Goal: Information Seeking & Learning: Learn about a topic

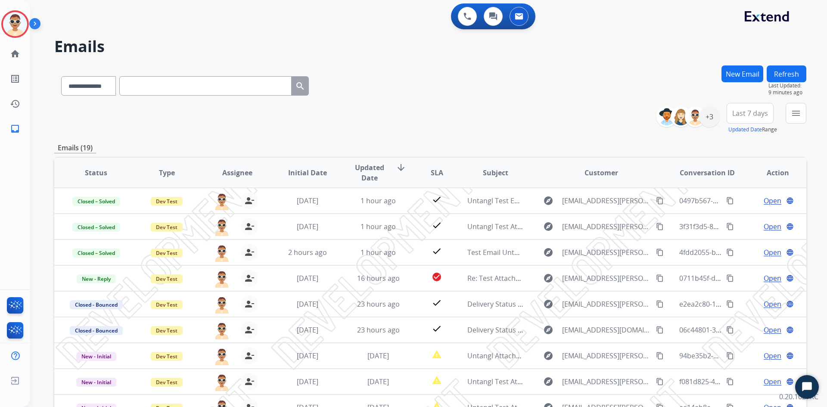
select select "**********"
click at [745, 73] on button "New Email" at bounding box center [742, 73] width 42 height 17
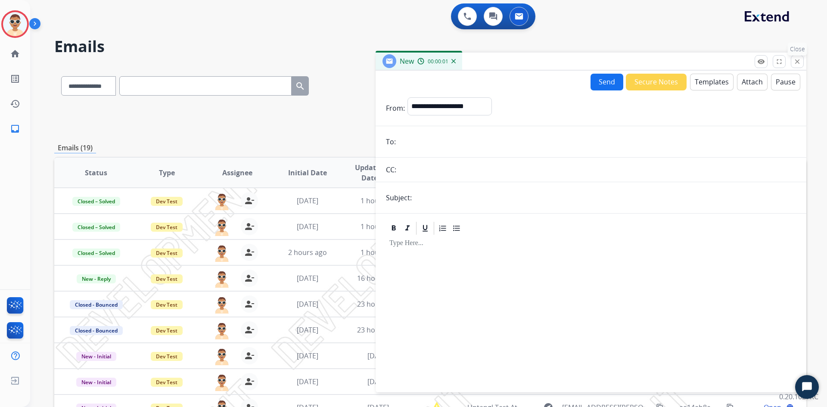
click at [801, 62] on mat-icon "close" at bounding box center [797, 62] width 8 height 8
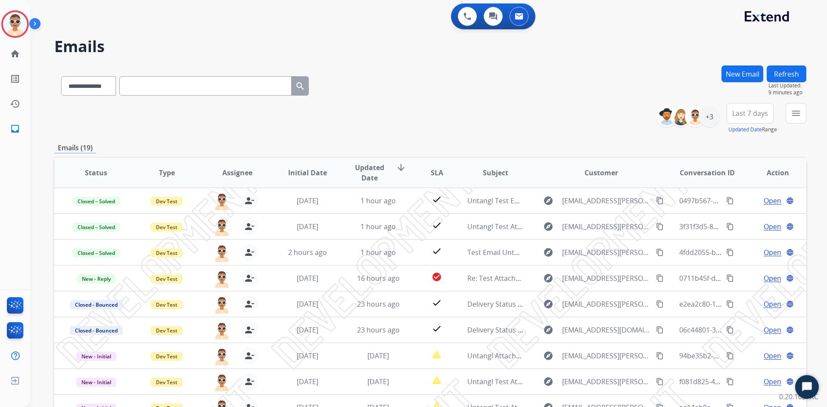
click at [439, 107] on div "**********" at bounding box center [430, 118] width 752 height 31
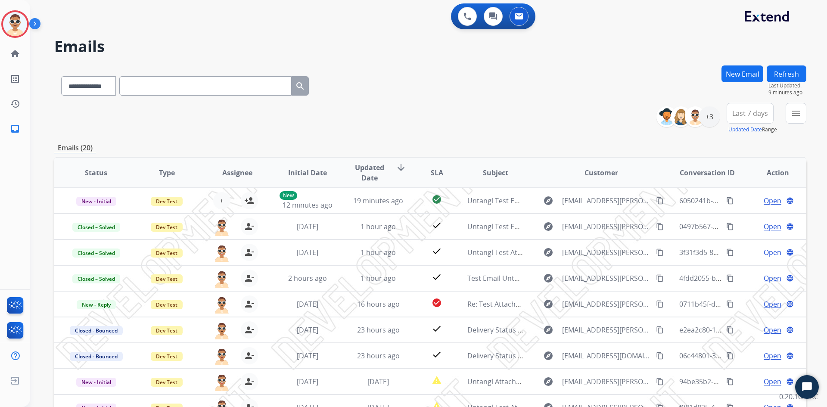
drag, startPoint x: 427, startPoint y: 74, endPoint x: 383, endPoint y: 110, distance: 56.7
click at [386, 106] on div "**********" at bounding box center [430, 118] width 752 height 31
click at [29, 25] on div "Test1 Logged In Edit Avatar Agent: Test1 Routing Profile: Dev Engineering" at bounding box center [15, 24] width 30 height 28
click at [37, 25] on img at bounding box center [36, 25] width 15 height 16
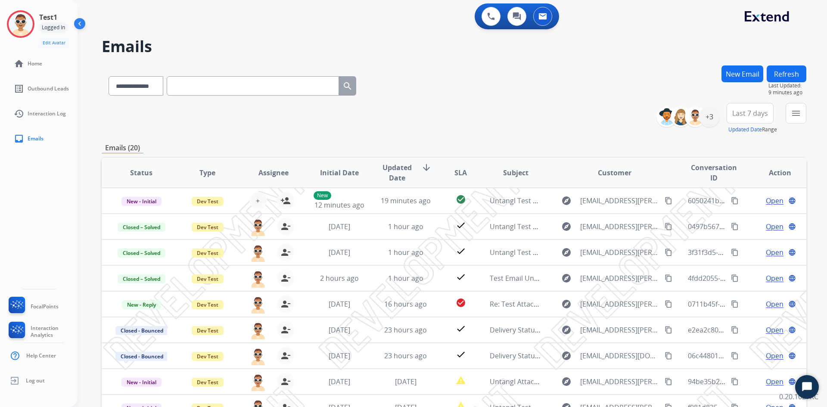
click at [83, 28] on img at bounding box center [80, 25] width 16 height 16
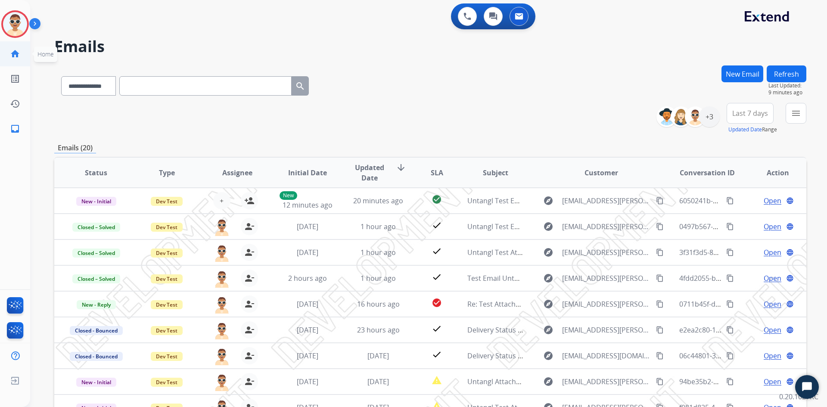
click at [10, 52] on mat-icon "home" at bounding box center [15, 54] width 10 height 10
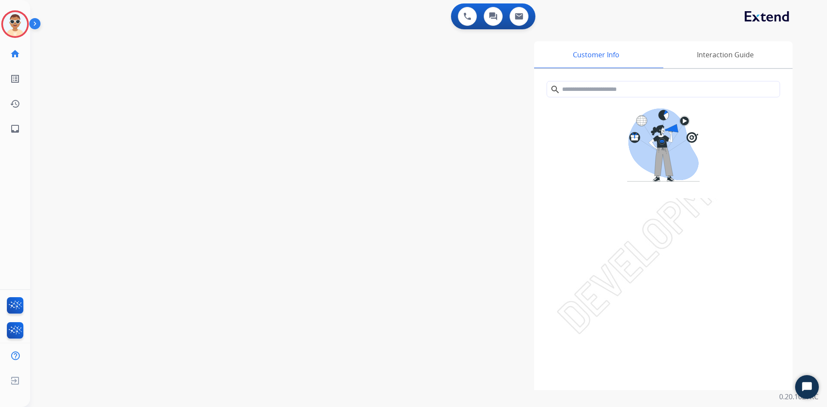
click at [34, 30] on img at bounding box center [36, 25] width 15 height 16
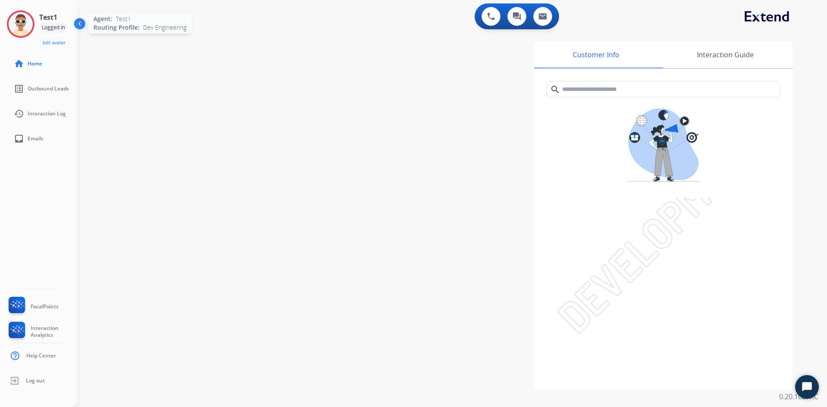
click at [23, 28] on img at bounding box center [21, 24] width 24 height 24
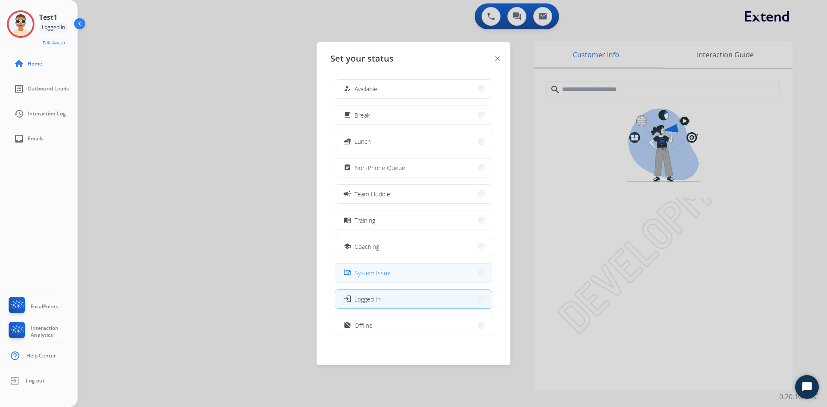
scroll to position [3, 0]
click at [146, 143] on div at bounding box center [413, 203] width 827 height 407
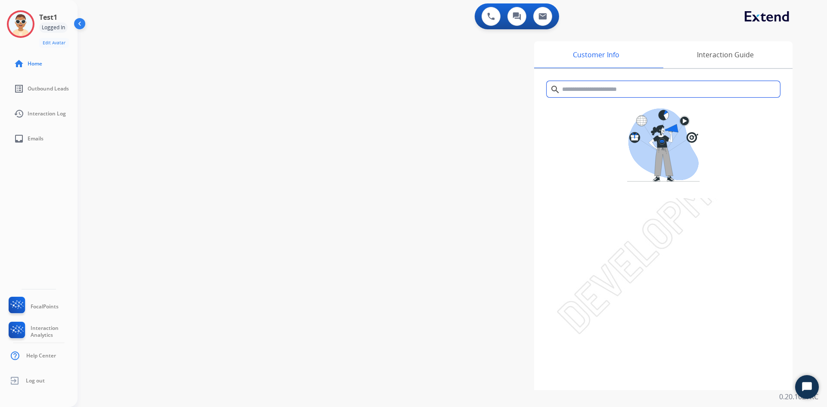
click at [605, 90] on input "text" at bounding box center [662, 89] width 233 height 16
click at [493, 186] on div "Customer Info Interaction Guide search Interaction History close Interaction Gu…" at bounding box center [559, 215] width 465 height 349
click at [614, 283] on div "search Interaction History close" at bounding box center [663, 229] width 258 height 321
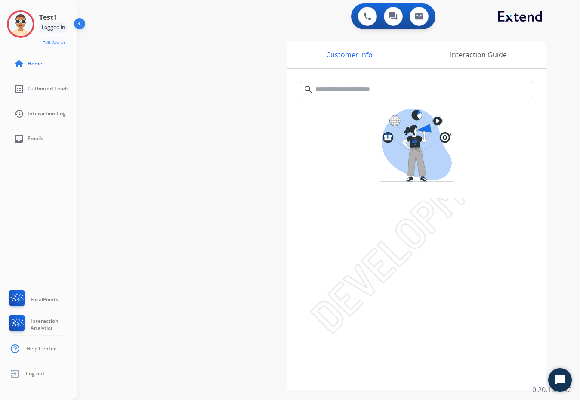
click at [273, 94] on div "swap_horiz Break voice bridge close_fullscreen Connect 3-Way Call merge_type Se…" at bounding box center [319, 210] width 482 height 359
click at [472, 54] on div "Interaction Guide" at bounding box center [479, 54] width 134 height 27
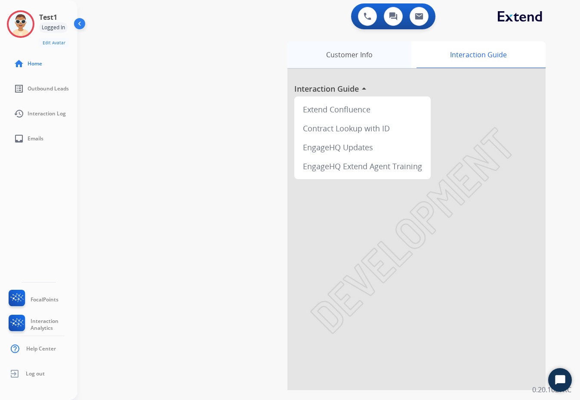
click at [384, 55] on div "Customer Info" at bounding box center [350, 54] width 124 height 27
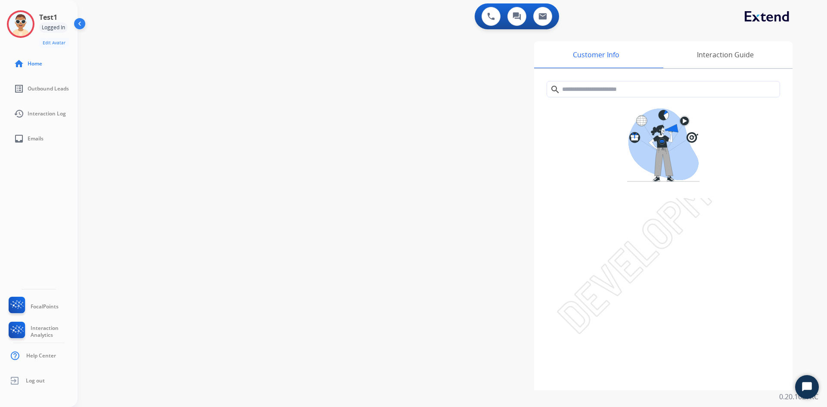
click at [81, 26] on img at bounding box center [80, 25] width 16 height 16
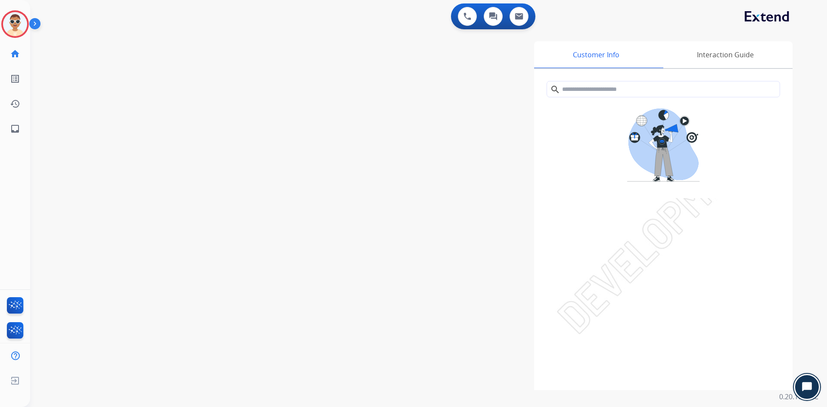
click at [805, 384] on icon "Open Chat" at bounding box center [807, 386] width 10 height 9
click at [804, 384] on button "Minimize Minimize Chat" at bounding box center [807, 387] width 24 height 24
click at [382, 316] on div "Customer Info Interaction Guide search Interaction History close Interaction Gu…" at bounding box center [538, 215] width 507 height 349
click at [42, 26] on img at bounding box center [36, 25] width 15 height 16
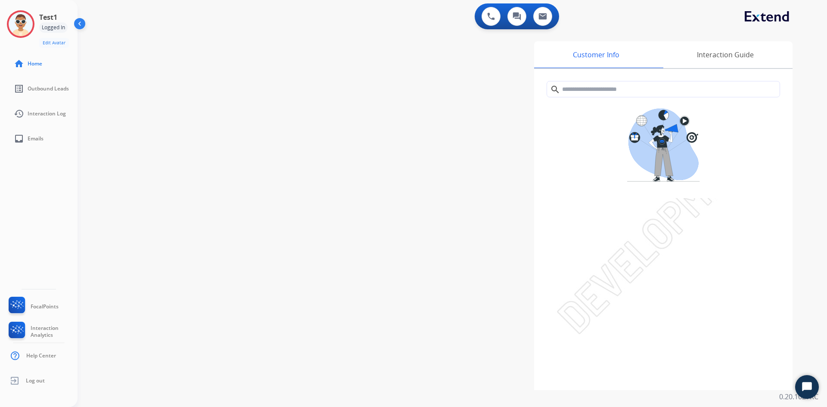
click at [82, 23] on img at bounding box center [80, 25] width 16 height 16
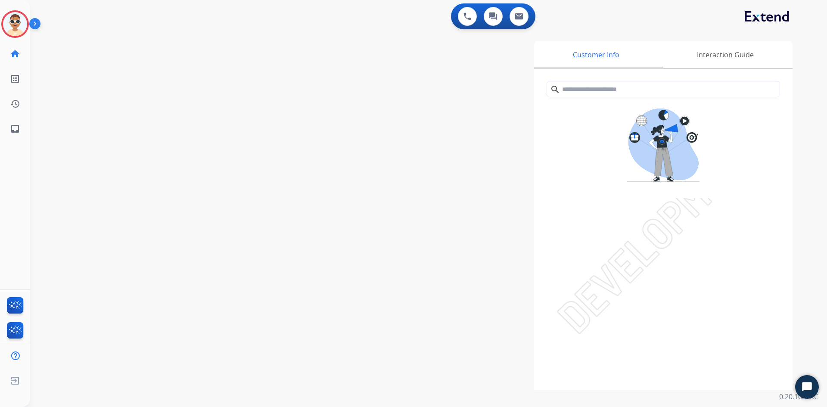
click at [766, 265] on div "search Interaction History close" at bounding box center [663, 229] width 258 height 321
click at [17, 136] on link "inbox Emails" at bounding box center [15, 129] width 24 height 24
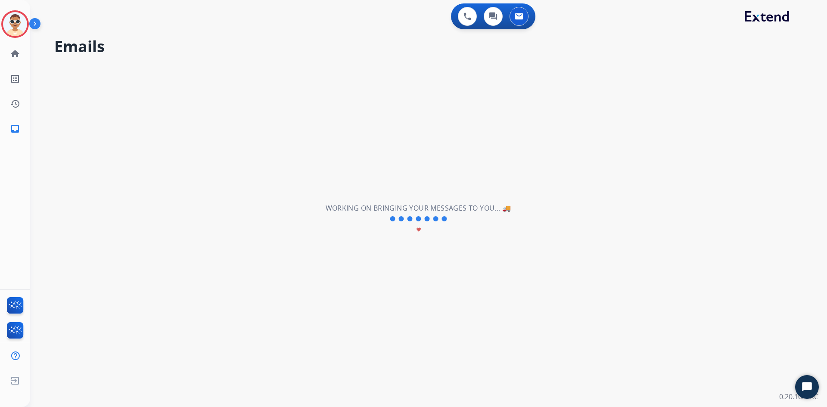
click at [36, 25] on img at bounding box center [36, 25] width 15 height 16
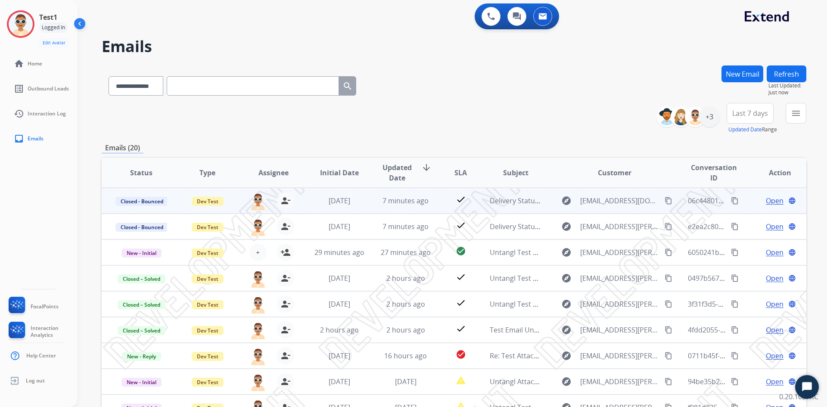
click at [772, 198] on span "Open" at bounding box center [775, 200] width 18 height 10
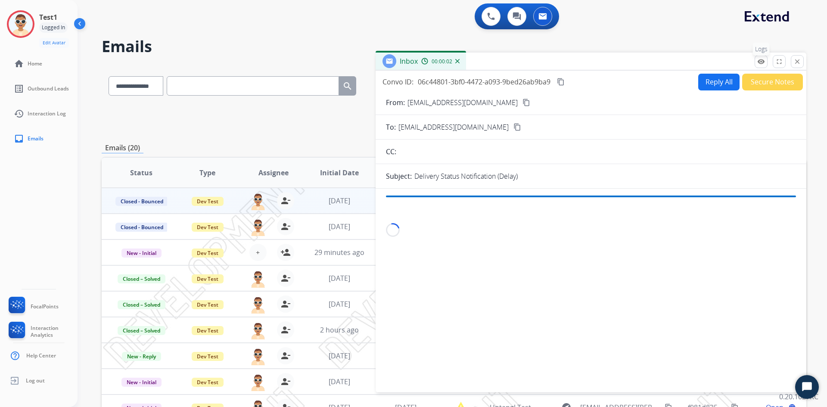
click at [760, 67] on button "remove_red_eye Logs" at bounding box center [760, 61] width 13 height 13
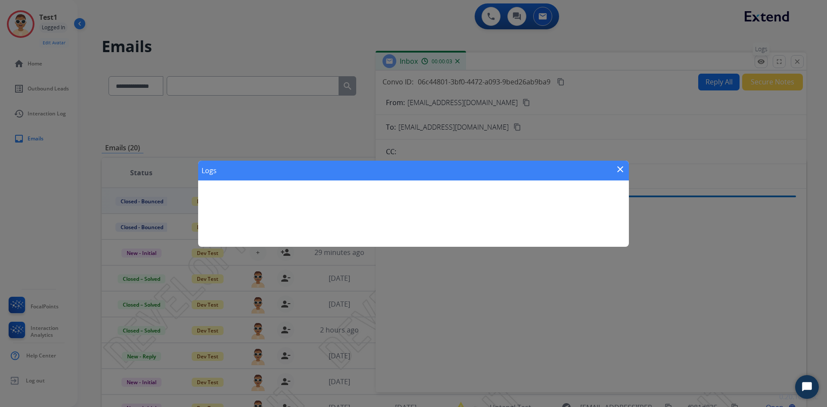
click at [760, 67] on div "Logs close" at bounding box center [413, 203] width 827 height 407
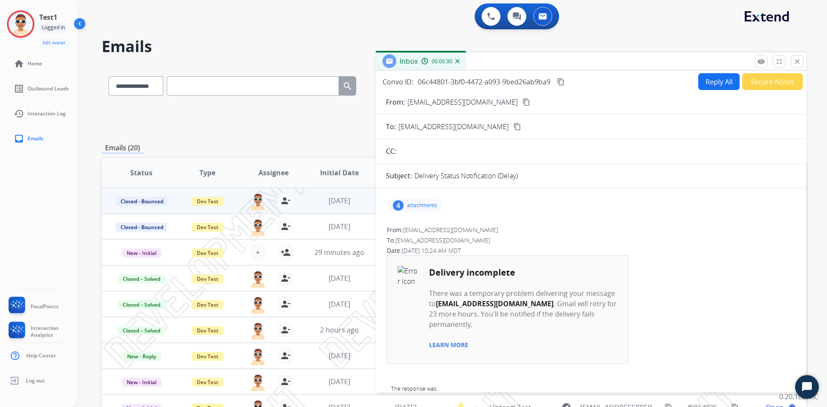
click at [708, 63] on div "Inbox 00:00:30" at bounding box center [590, 62] width 431 height 18
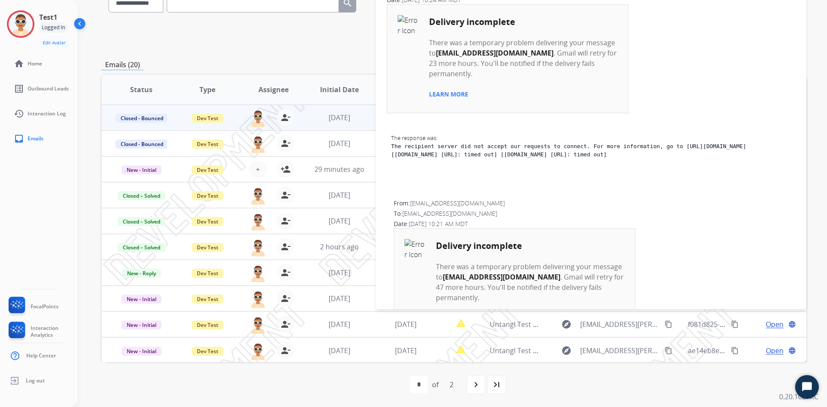
scroll to position [38, 0]
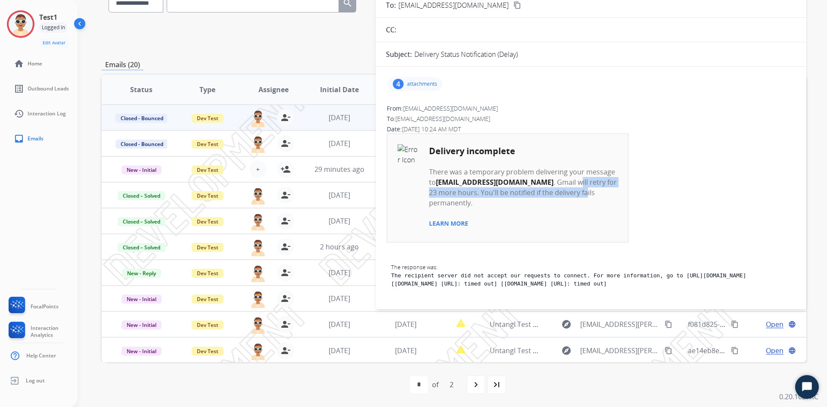
drag, startPoint x: 545, startPoint y: 184, endPoint x: 558, endPoint y: 198, distance: 18.6
click at [558, 198] on td "There was a temporary problem delivering your message to [EMAIL_ADDRESS][DOMAIN…" at bounding box center [522, 183] width 189 height 50
click at [739, 114] on div "From: [EMAIL_ADDRESS][DOMAIN_NAME] To: [EMAIL_ADDRESS][DOMAIN_NAME] Date: [DATE…" at bounding box center [591, 214] width 410 height 222
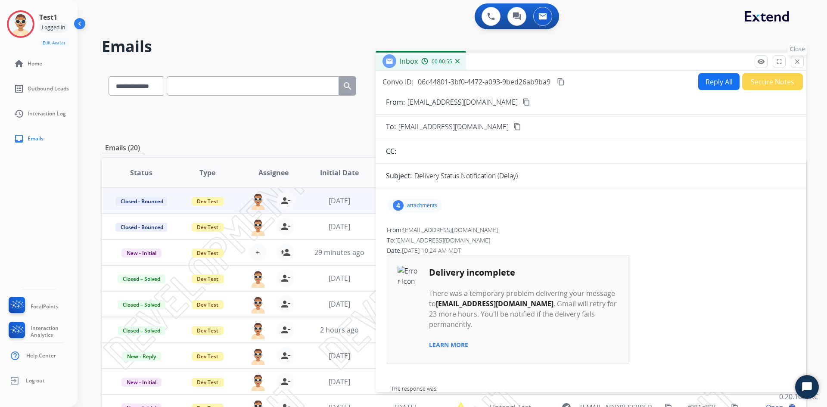
click at [797, 66] on button "close Close" at bounding box center [797, 61] width 13 height 13
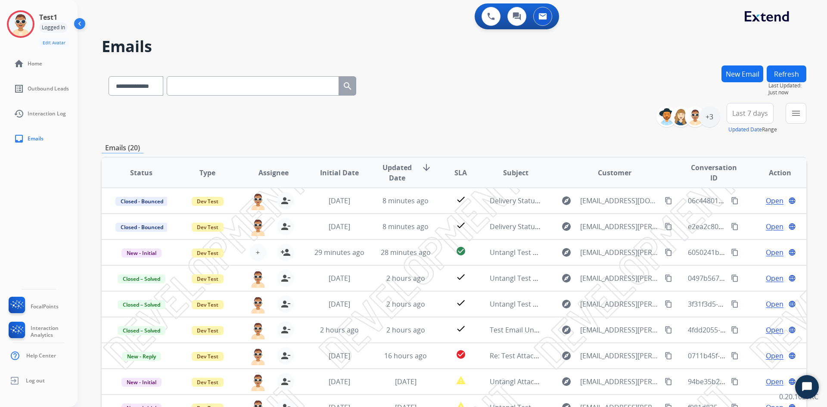
click at [714, 57] on div "**********" at bounding box center [442, 234] width 729 height 407
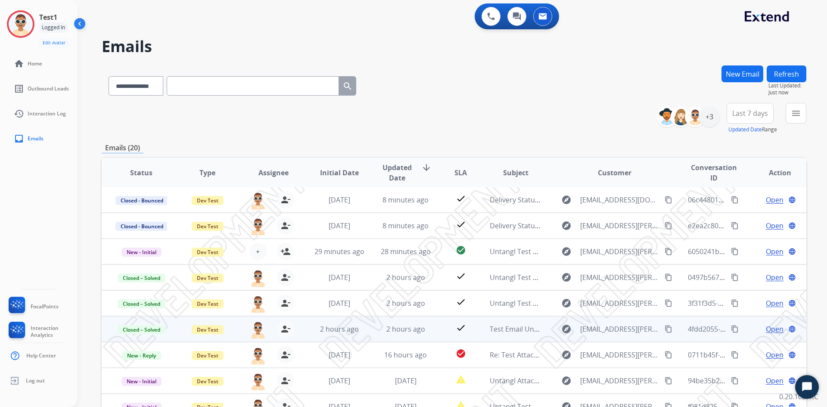
scroll to position [83, 0]
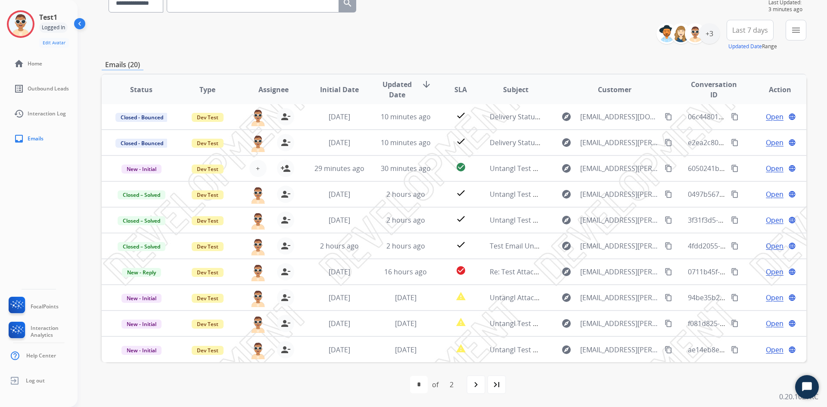
click at [9, 174] on div "Test1 Logged In Edit Avatar Agent: Test1 Routing Profile: Dev Engineering home …" at bounding box center [39, 203] width 78 height 407
click at [78, 22] on img at bounding box center [80, 25] width 16 height 16
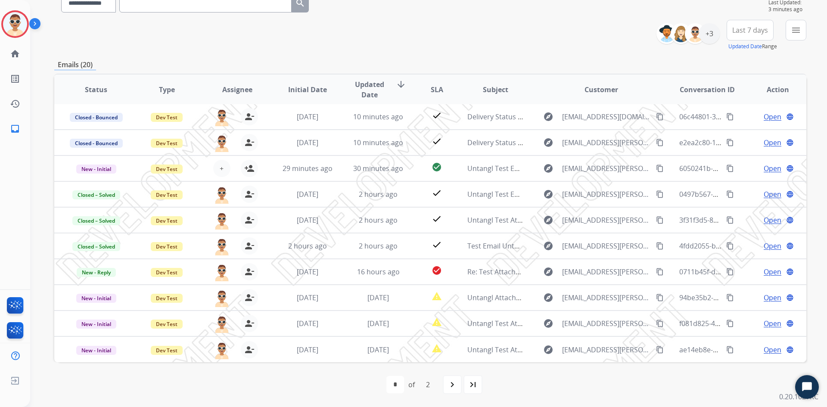
scroll to position [0, 0]
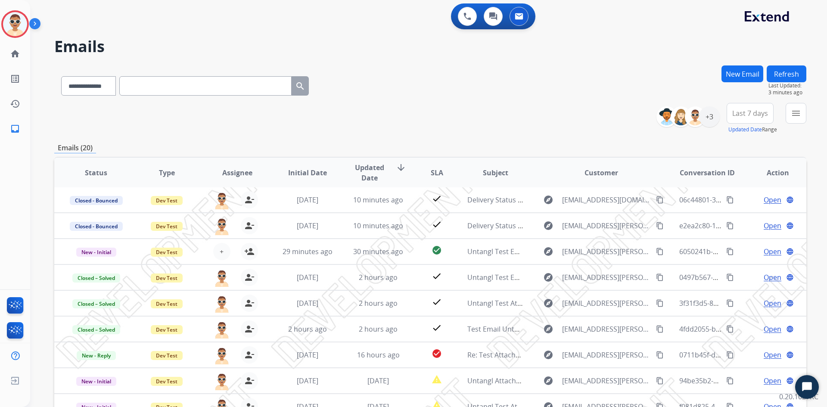
click at [93, 43] on h2 "Emails" at bounding box center [430, 46] width 752 height 17
click at [149, 44] on h2 "Emails" at bounding box center [430, 46] width 752 height 17
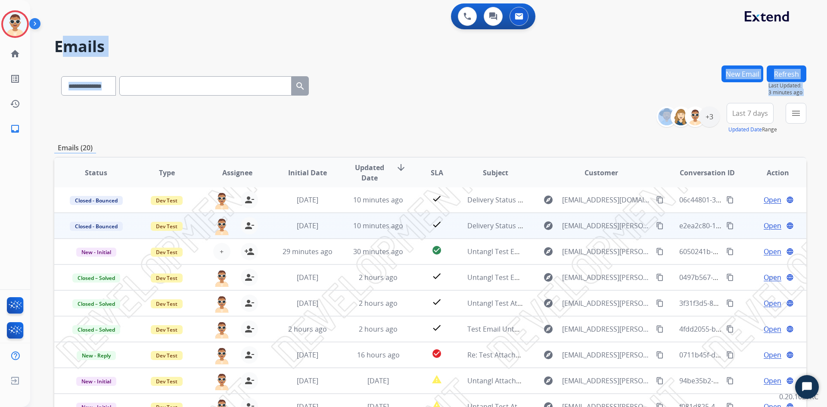
drag, startPoint x: 69, startPoint y: 31, endPoint x: 177, endPoint y: 220, distance: 217.4
click at [145, 164] on div "**********" at bounding box center [418, 234] width 776 height 407
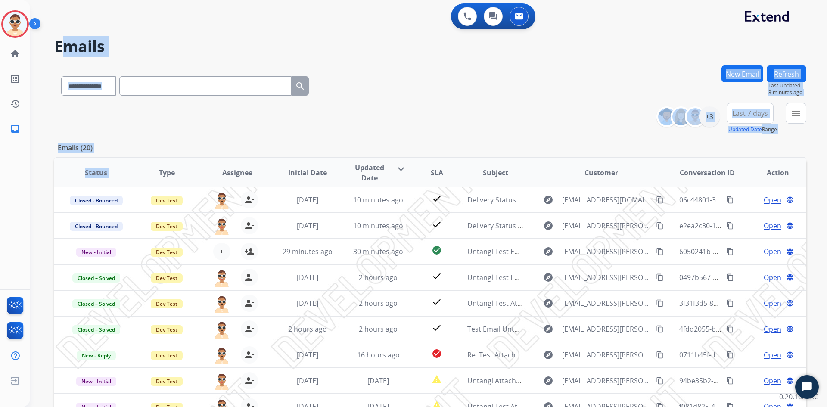
click at [223, 132] on div "**********" at bounding box center [430, 118] width 752 height 31
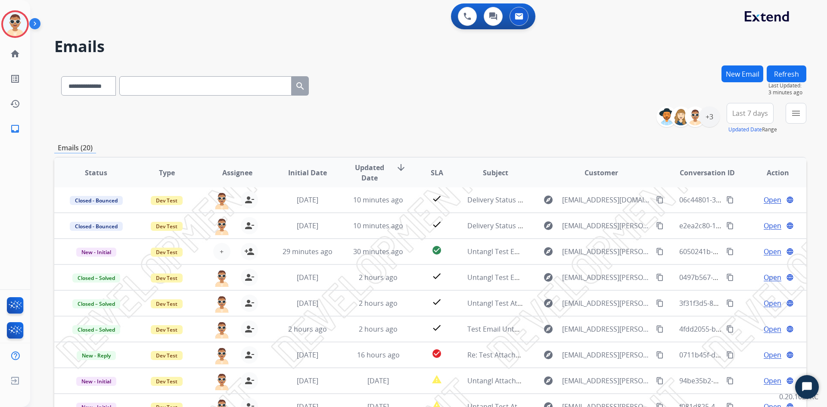
click at [84, 146] on p "Emails (20)" at bounding box center [75, 148] width 42 height 11
click at [84, 147] on p "Emails (20)" at bounding box center [75, 148] width 42 height 11
click at [163, 140] on div "**********" at bounding box center [430, 277] width 752 height 425
click at [79, 149] on p "Emails (20)" at bounding box center [75, 148] width 42 height 11
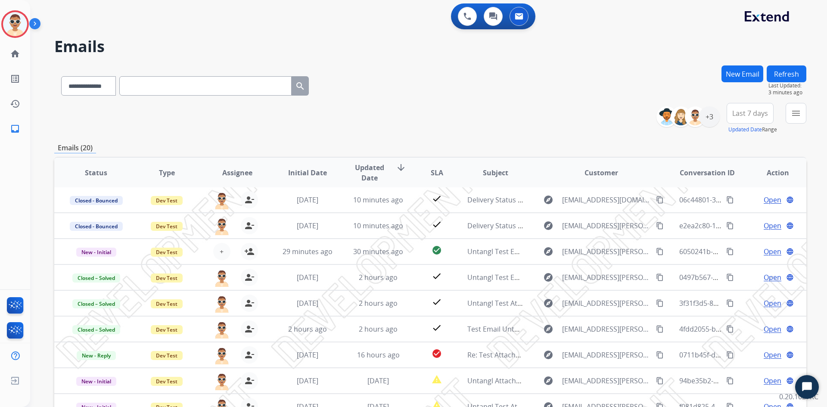
click at [145, 133] on div "**********" at bounding box center [430, 118] width 752 height 31
click at [81, 151] on p "Emails (20)" at bounding box center [75, 148] width 42 height 11
click at [147, 148] on div "Emails (20)" at bounding box center [430, 148] width 752 height 11
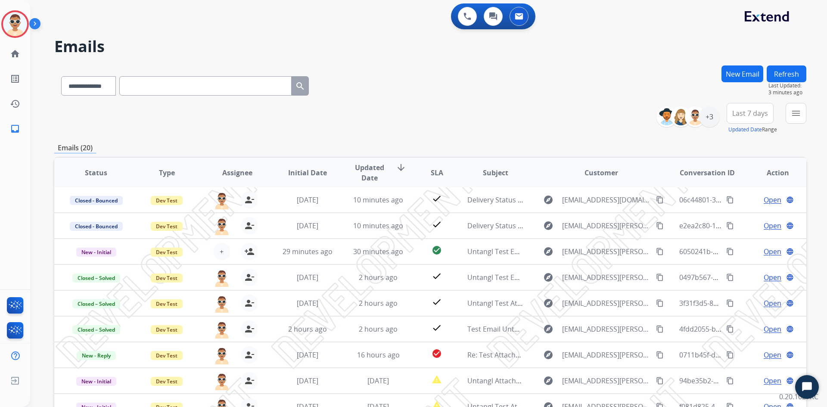
click at [75, 144] on p "Emails (20)" at bounding box center [75, 148] width 42 height 11
click at [75, 145] on p "Emails (20)" at bounding box center [75, 148] width 42 height 11
drag, startPoint x: 75, startPoint y: 145, endPoint x: 84, endPoint y: 147, distance: 9.4
click at [77, 146] on p "Emails (20)" at bounding box center [75, 148] width 42 height 11
click at [139, 137] on div "**********" at bounding box center [430, 277] width 752 height 425
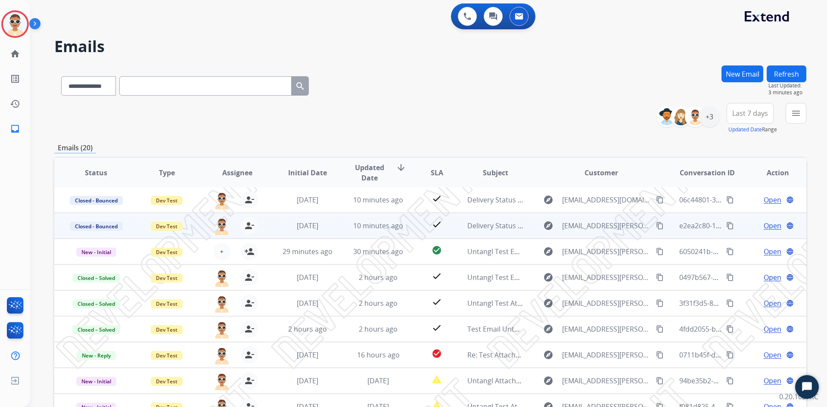
scroll to position [83, 0]
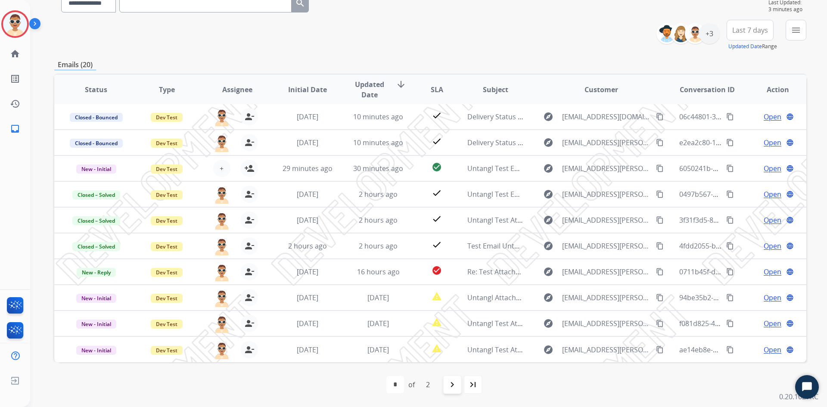
click at [450, 381] on mat-icon "navigate_next" at bounding box center [452, 384] width 10 height 10
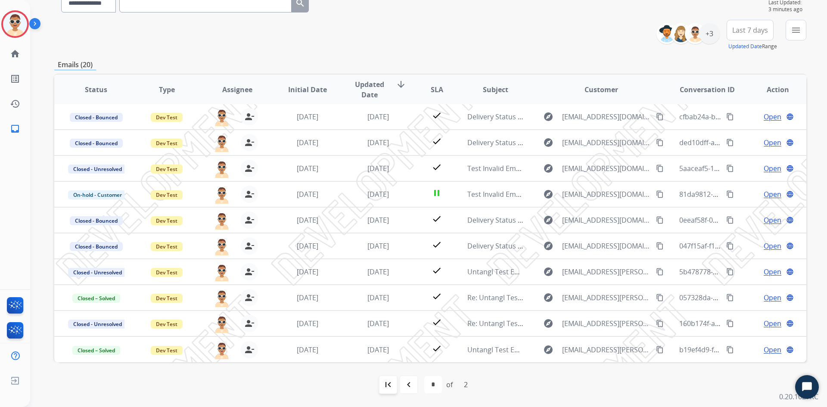
click at [392, 385] on mat-icon "first_page" at bounding box center [388, 384] width 10 height 10
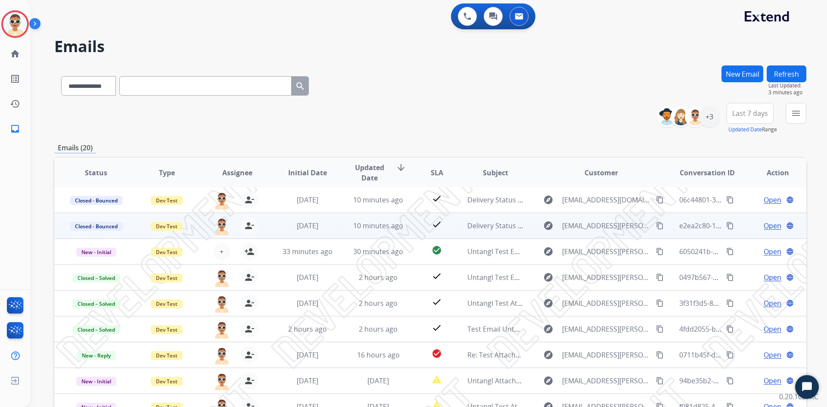
scroll to position [0, 0]
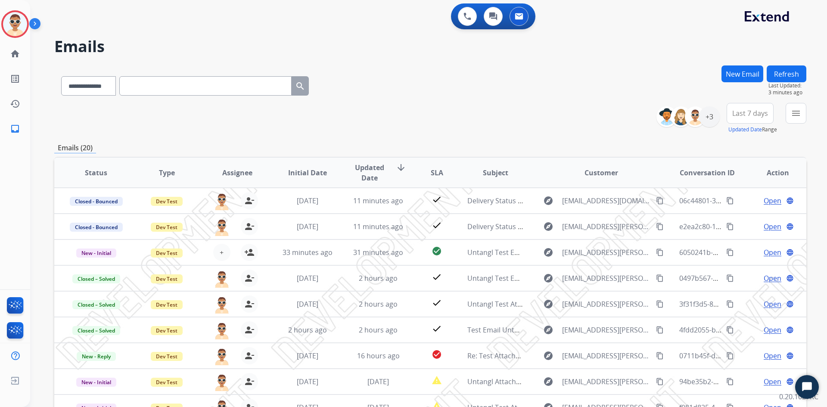
click at [710, 59] on div "**********" at bounding box center [418, 234] width 776 height 407
click at [815, 208] on div "**********" at bounding box center [428, 203] width 797 height 407
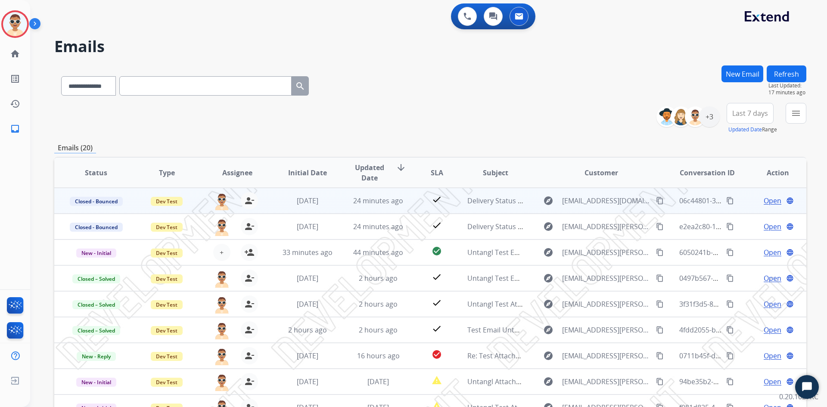
click at [764, 199] on span "Open" at bounding box center [772, 200] width 18 height 10
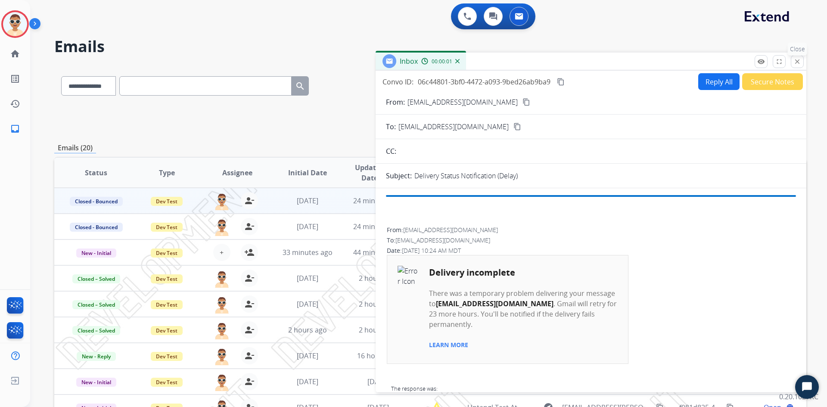
click at [793, 56] on button "close Close" at bounding box center [797, 61] width 13 height 13
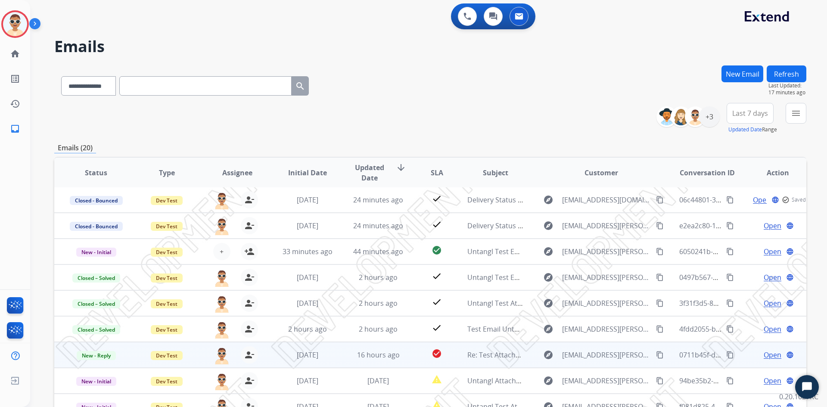
scroll to position [83, 0]
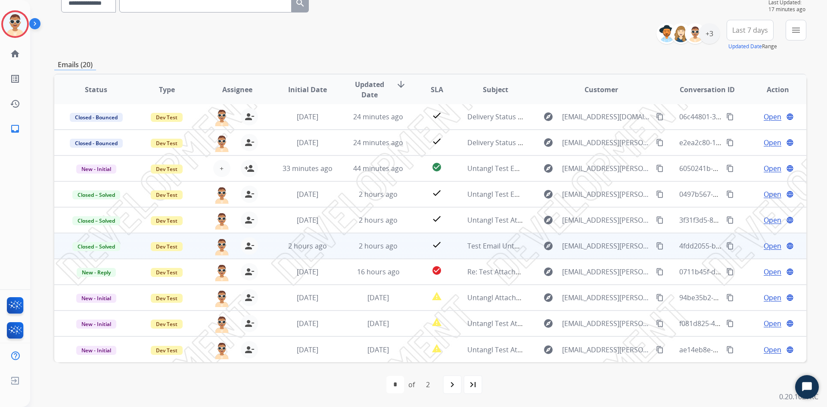
click at [767, 245] on span "Open" at bounding box center [772, 246] width 18 height 10
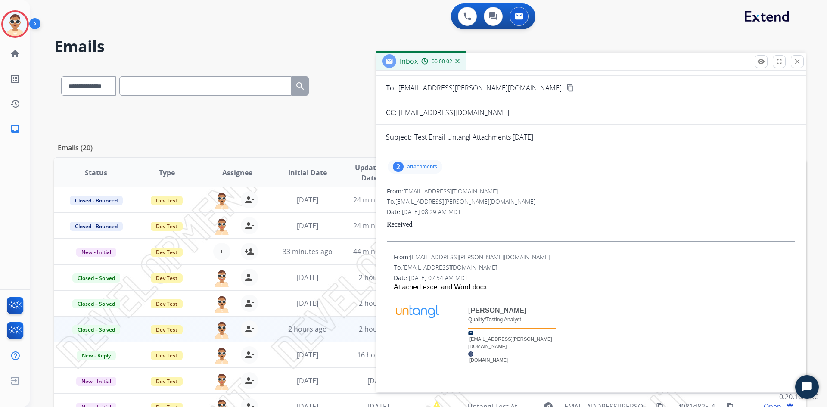
scroll to position [0, 0]
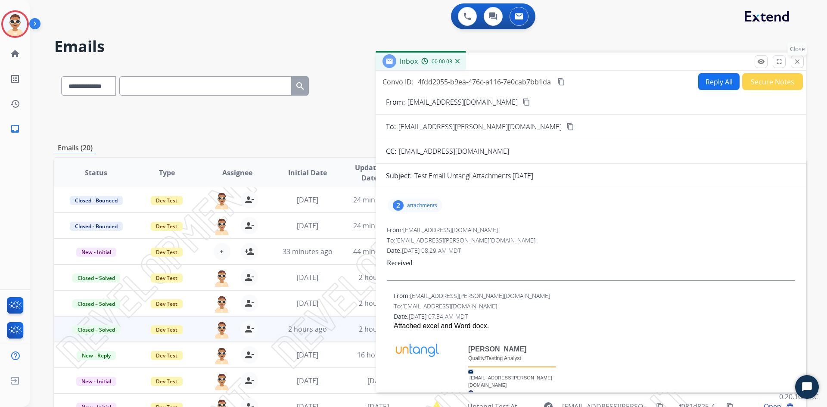
click at [795, 62] on mat-icon "close" at bounding box center [797, 62] width 8 height 8
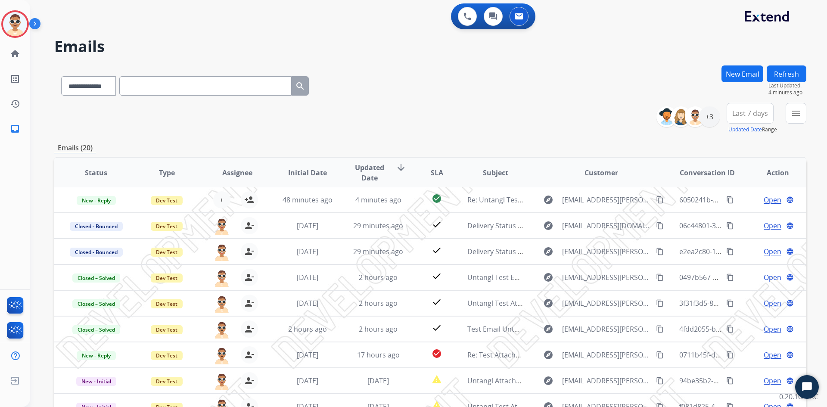
drag, startPoint x: 708, startPoint y: 43, endPoint x: 688, endPoint y: 13, distance: 36.7
click at [708, 43] on h2 "Emails" at bounding box center [430, 46] width 752 height 17
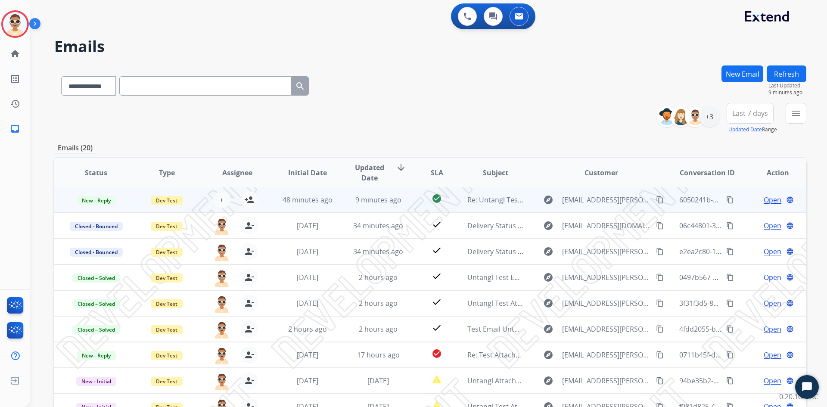
click at [763, 197] on span "Open" at bounding box center [772, 200] width 18 height 10
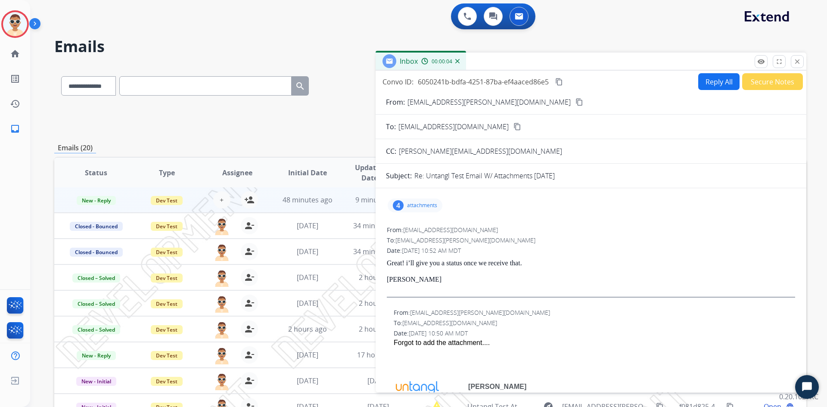
click at [423, 205] on p "attachments" at bounding box center [422, 205] width 30 height 7
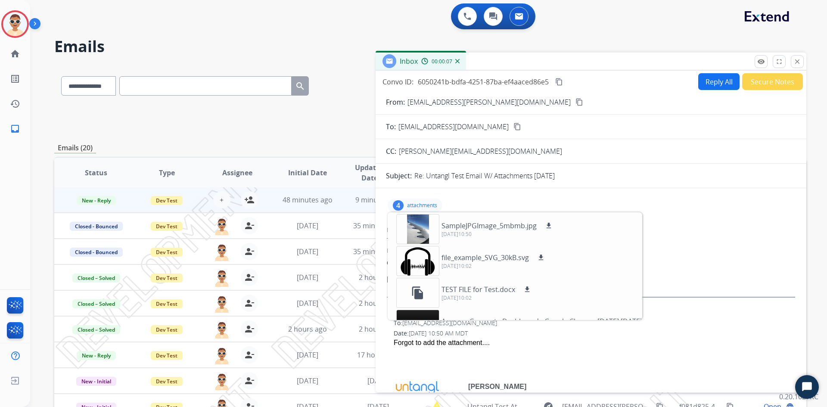
click at [506, 348] on div at bounding box center [594, 353] width 401 height 10
click at [420, 207] on p "attachments" at bounding box center [422, 205] width 30 height 7
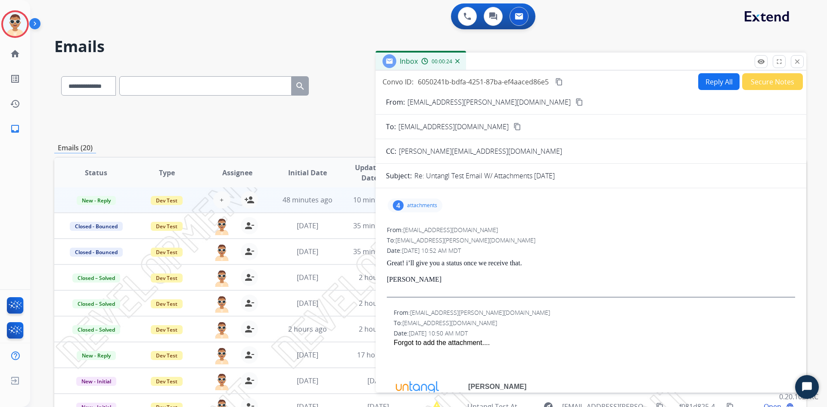
click at [459, 252] on span "[DATE] 10:52 AM MDT" at bounding box center [431, 250] width 59 height 8
click at [457, 253] on span "[DATE] 10:52 AM MDT" at bounding box center [431, 250] width 59 height 8
click at [426, 205] on p "attachments" at bounding box center [422, 205] width 30 height 7
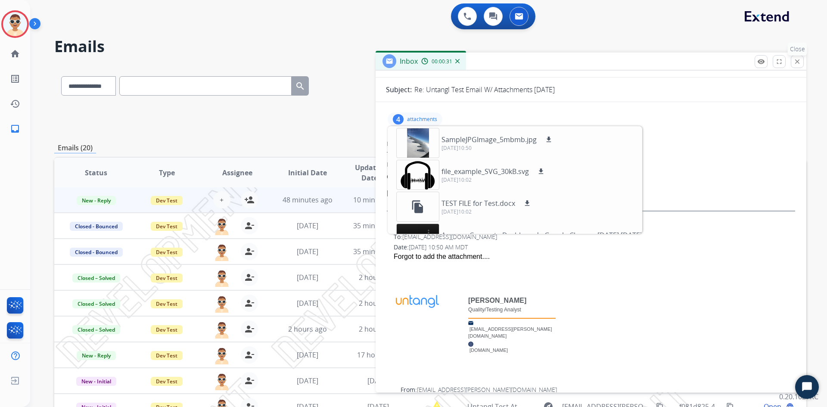
click at [796, 62] on mat-icon "close" at bounding box center [797, 62] width 8 height 8
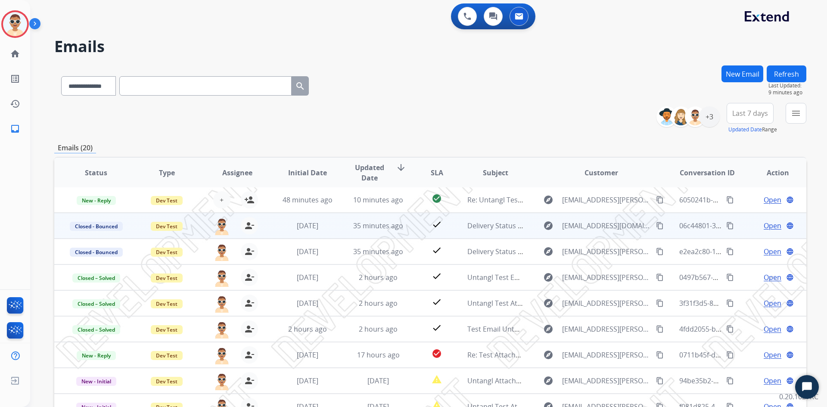
click at [765, 224] on span "Open" at bounding box center [772, 225] width 18 height 10
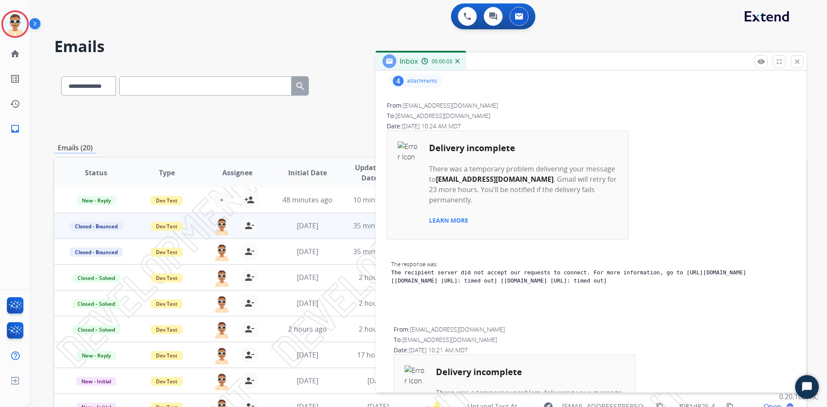
scroll to position [81, 0]
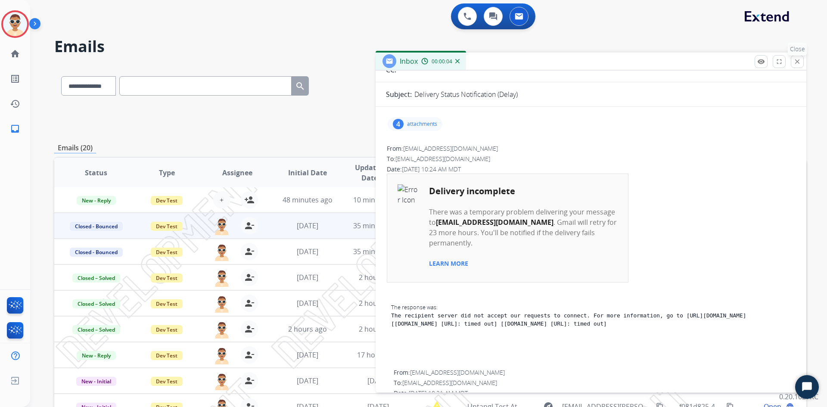
click at [801, 64] on button "close Close" at bounding box center [797, 61] width 13 height 13
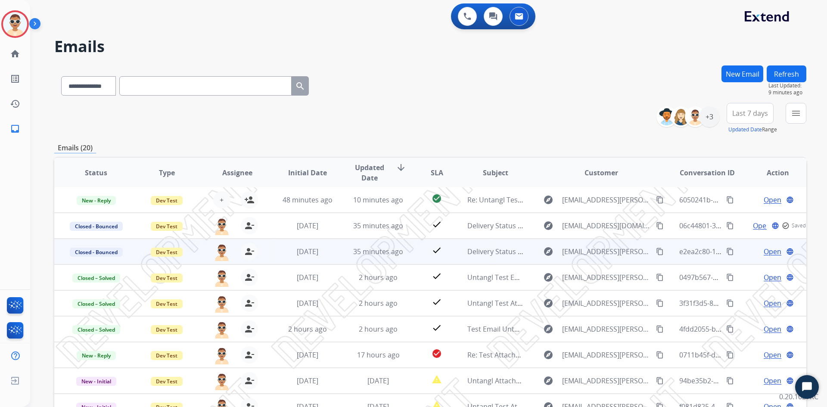
click at [763, 251] on span "Open" at bounding box center [772, 251] width 18 height 10
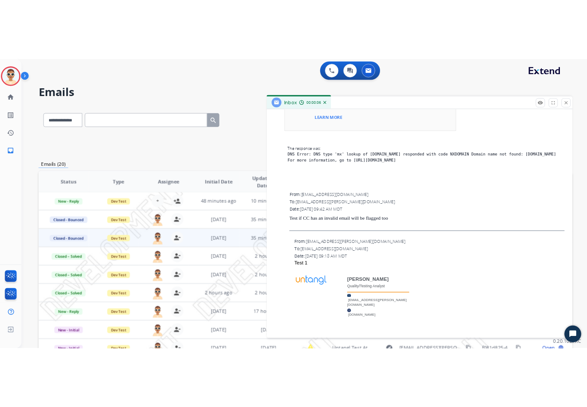
scroll to position [482, 0]
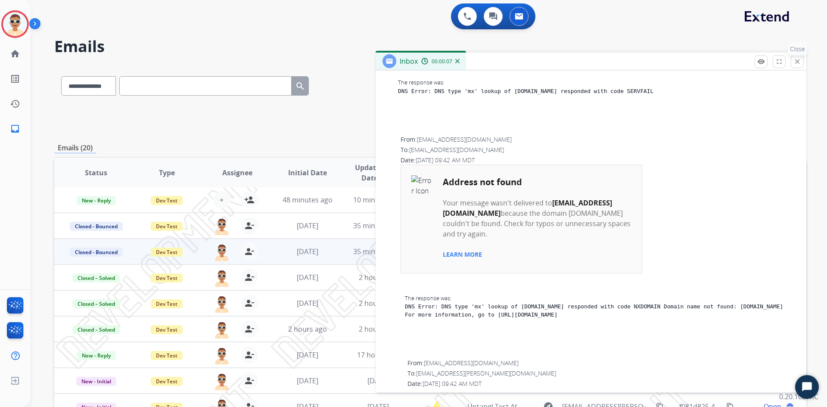
click at [801, 63] on button "close Close" at bounding box center [797, 61] width 13 height 13
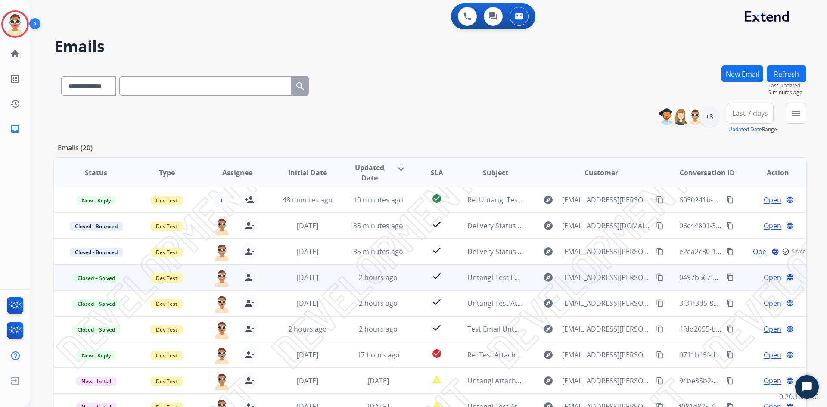
click at [763, 280] on span "Open" at bounding box center [772, 277] width 18 height 10
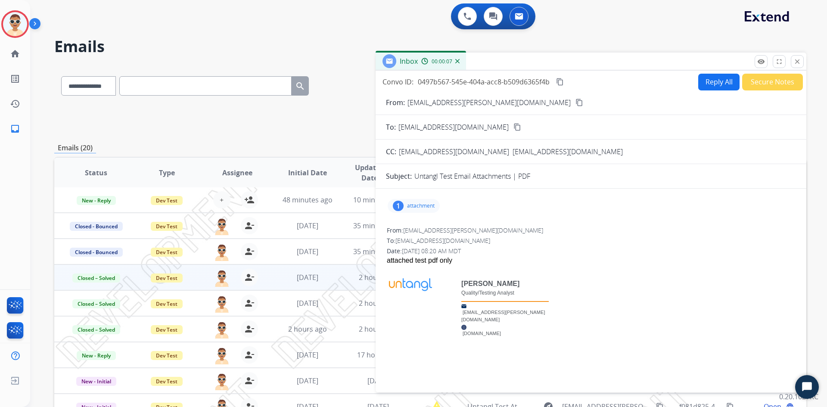
click at [416, 209] on p "attachment" at bounding box center [421, 205] width 28 height 7
drag, startPoint x: 487, startPoint y: 235, endPoint x: 471, endPoint y: 236, distance: 16.4
click at [471, 236] on p "[DATE]08:20" at bounding box center [536, 234] width 191 height 7
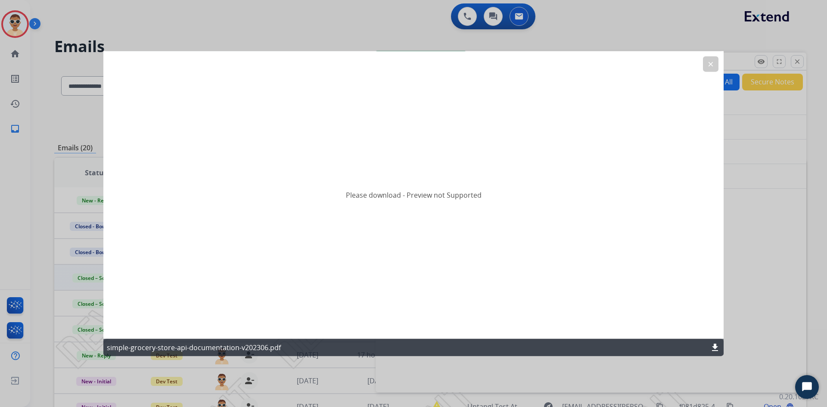
click at [707, 64] on mat-icon "clear" at bounding box center [711, 64] width 8 height 8
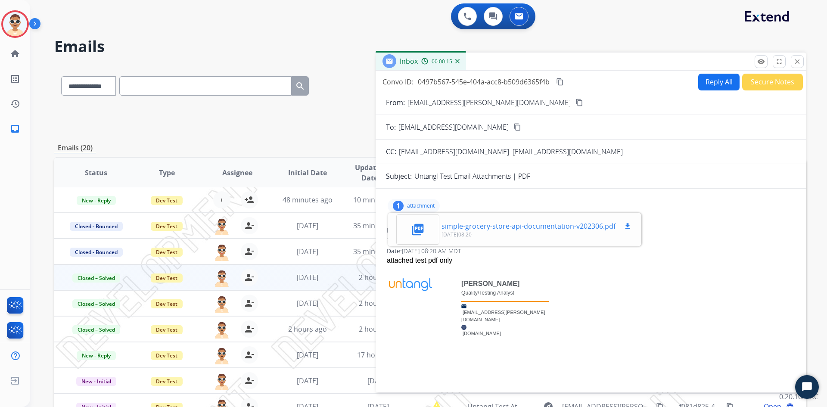
click at [475, 238] on div "picture_as_pdf simple-grocery-store-api-documentation-v202306.pdf download [DAT…" at bounding box center [514, 229] width 250 height 30
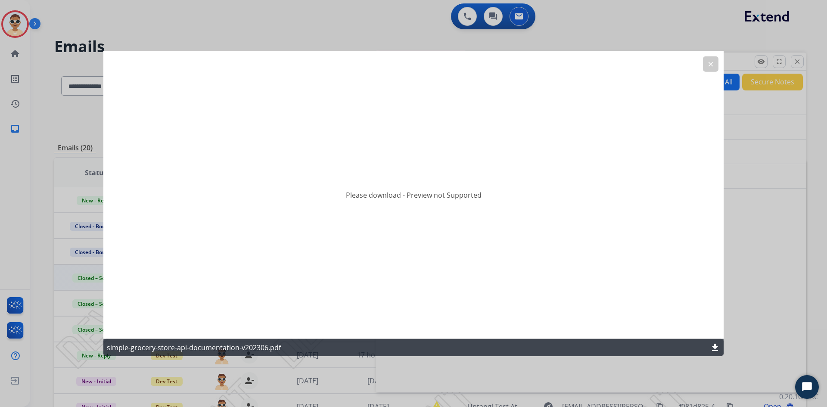
click at [711, 68] on button "clear" at bounding box center [711, 64] width 16 height 16
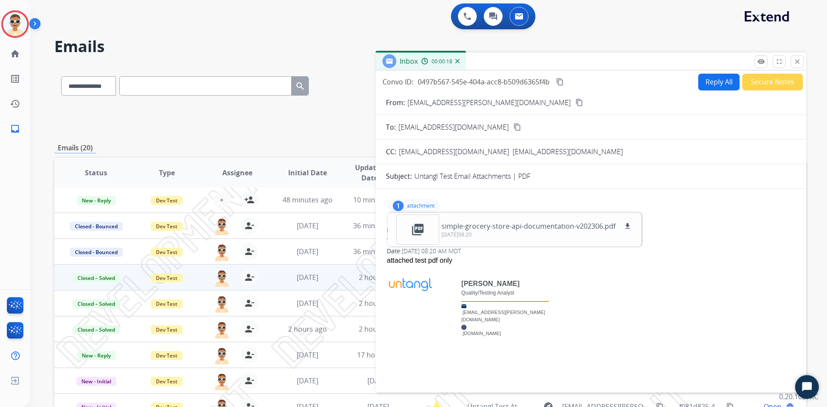
click at [504, 262] on div "attached test pdf only" at bounding box center [591, 260] width 408 height 10
click at [425, 206] on p "attachment" at bounding box center [421, 205] width 28 height 7
click at [428, 205] on p "attachment" at bounding box center [421, 205] width 28 height 7
click at [476, 235] on p "[DATE]08:20" at bounding box center [536, 234] width 191 height 7
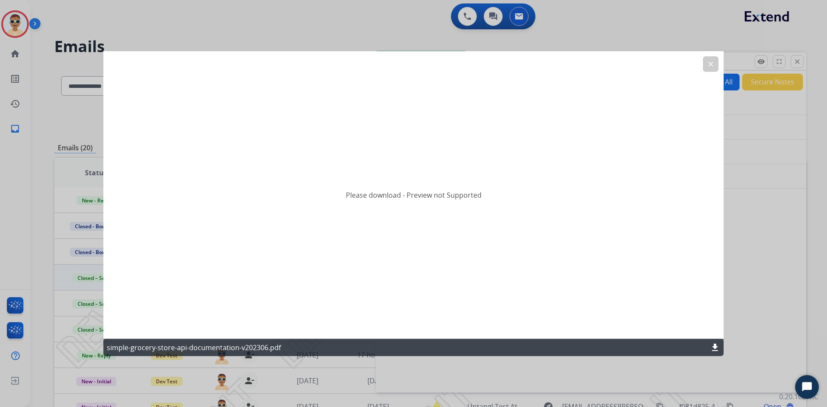
click at [716, 62] on button "clear" at bounding box center [711, 64] width 16 height 16
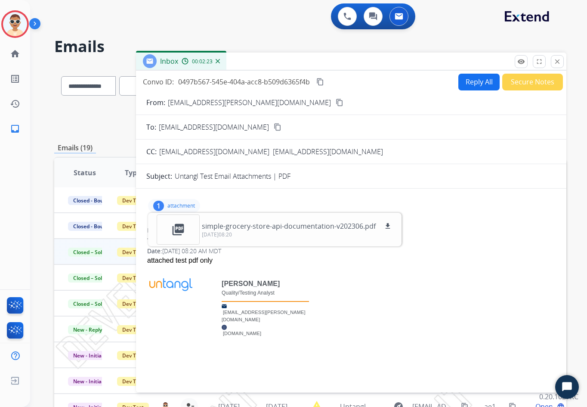
click at [161, 297] on td at bounding box center [179, 308] width 64 height 65
click at [285, 257] on div "attached test pdf only" at bounding box center [351, 260] width 408 height 10
click at [394, 281] on div "[PERSON_NAME] Quality/Testing Analyst [EMAIL_ADDRESS][PERSON_NAME][DOMAIN_NAME]…" at bounding box center [351, 312] width 408 height 93
click at [561, 65] on button "close Close" at bounding box center [557, 61] width 13 height 13
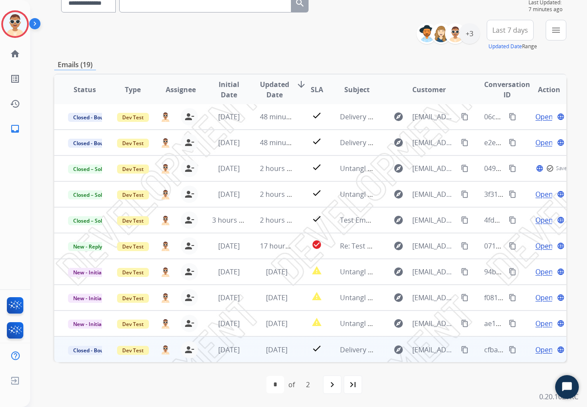
scroll to position [1, 0]
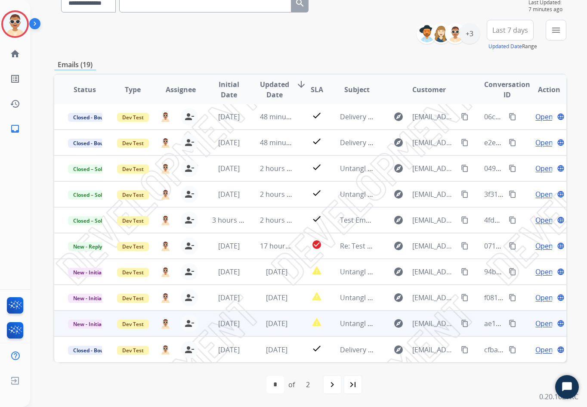
click at [536, 323] on span "Open" at bounding box center [545, 323] width 18 height 10
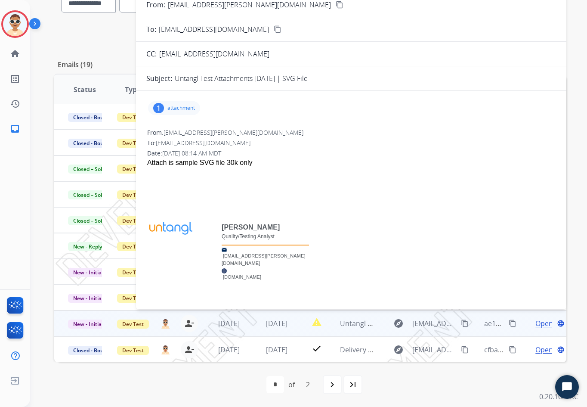
scroll to position [0, 0]
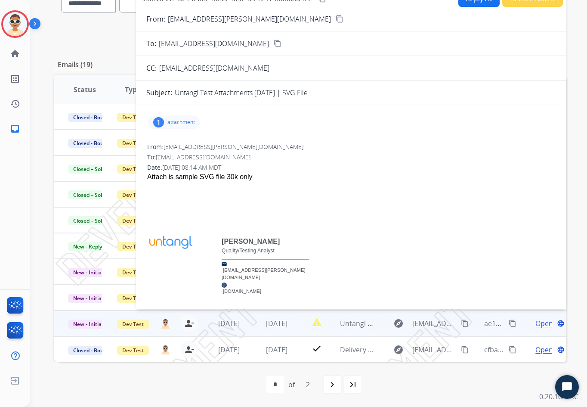
click at [186, 122] on p "attachment" at bounding box center [182, 122] width 28 height 7
click at [223, 200] on div at bounding box center [351, 197] width 408 height 10
click at [171, 121] on p "attachment" at bounding box center [182, 122] width 28 height 7
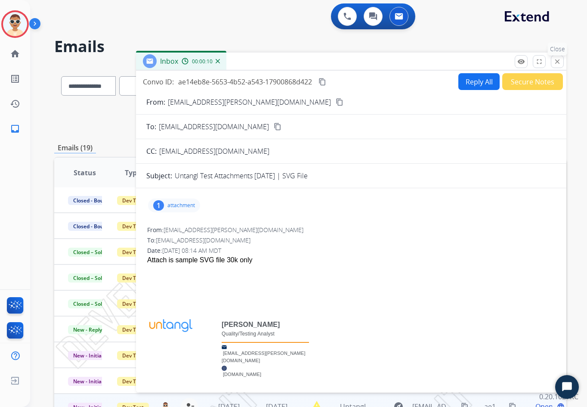
click at [556, 61] on mat-icon "close" at bounding box center [558, 62] width 8 height 8
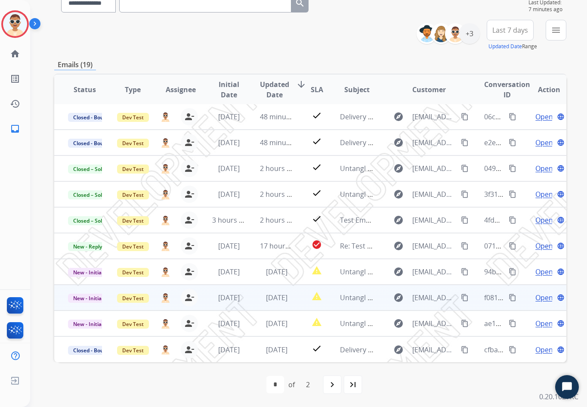
scroll to position [1, 0]
click at [539, 298] on span "Open" at bounding box center [545, 297] width 18 height 10
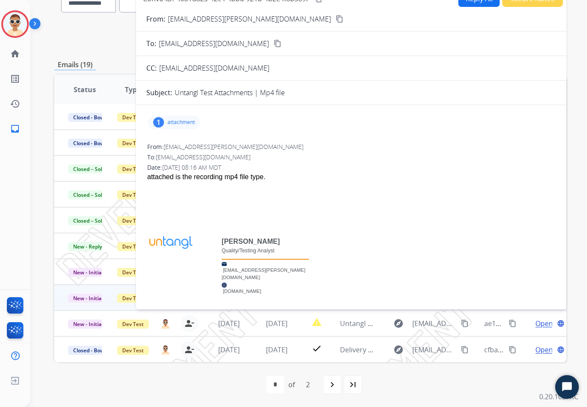
click at [180, 122] on p "attachment" at bounding box center [182, 122] width 28 height 7
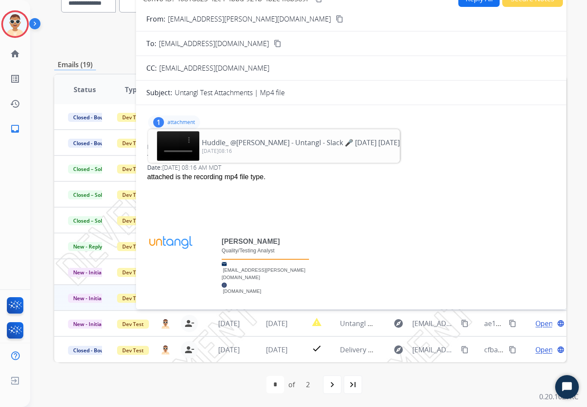
click at [310, 197] on div at bounding box center [351, 197] width 408 height 10
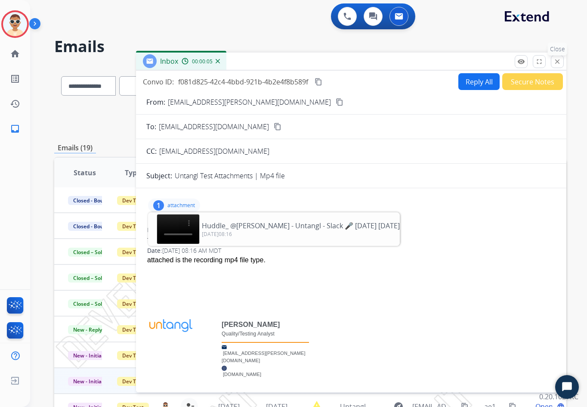
click at [560, 65] on button "close Close" at bounding box center [557, 61] width 13 height 13
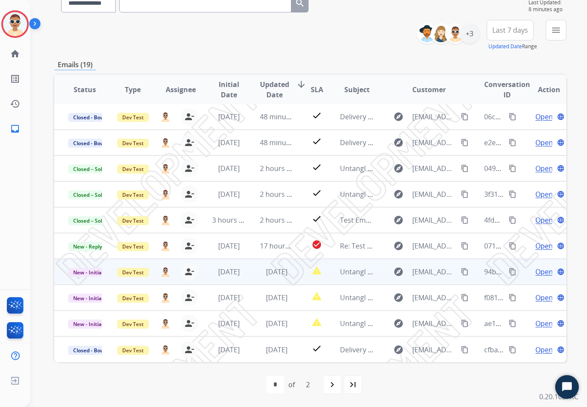
scroll to position [1, 0]
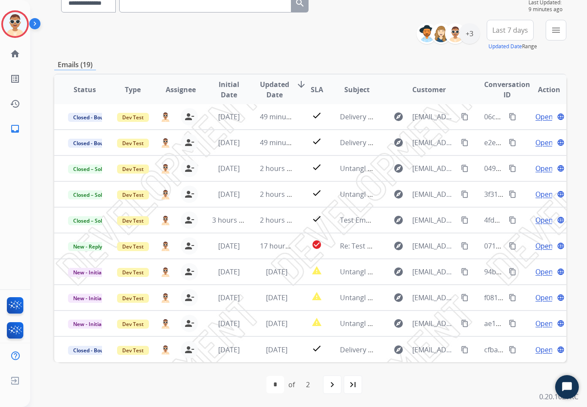
drag, startPoint x: 432, startPoint y: 391, endPoint x: 448, endPoint y: 377, distance: 21.3
click at [432, 391] on div "first_page navigate_before * * of 2 navigate_next last_page" at bounding box center [310, 384] width 512 height 17
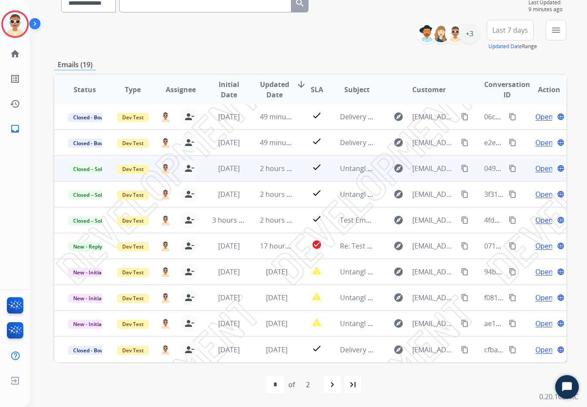
click at [542, 168] on span "Open" at bounding box center [545, 168] width 18 height 10
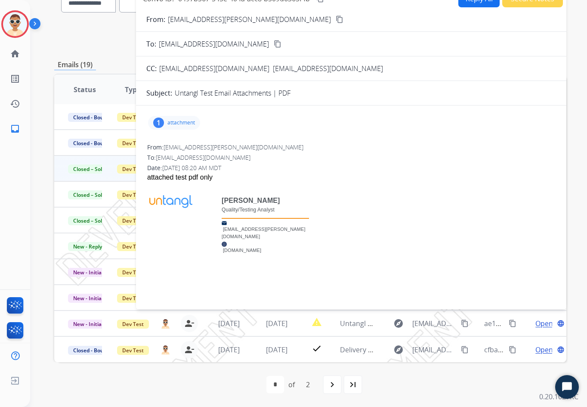
scroll to position [0, 0]
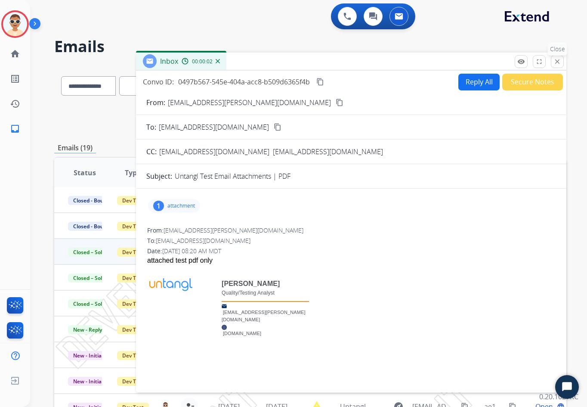
click at [556, 62] on mat-icon "close" at bounding box center [558, 62] width 8 height 8
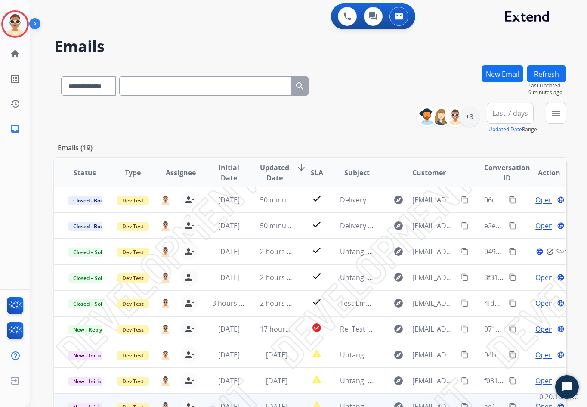
scroll to position [83, 0]
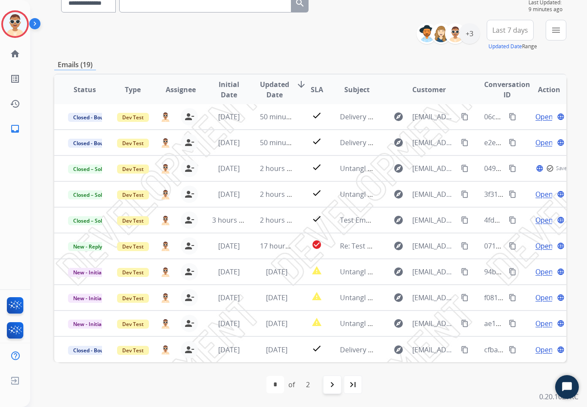
click at [338, 384] on div "navigate_next" at bounding box center [332, 384] width 19 height 19
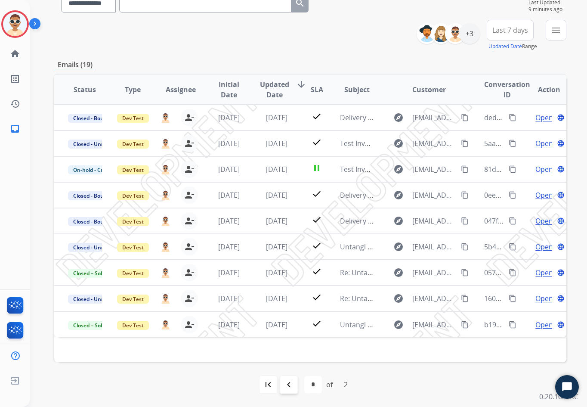
click at [288, 379] on div "navigate_before" at bounding box center [288, 384] width 19 height 19
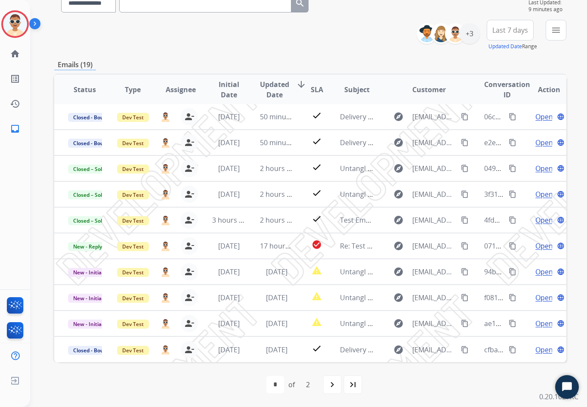
click at [524, 32] on span "Last 7 days" at bounding box center [511, 29] width 36 height 3
click at [497, 107] on div "Last 14 days" at bounding box center [507, 105] width 47 height 13
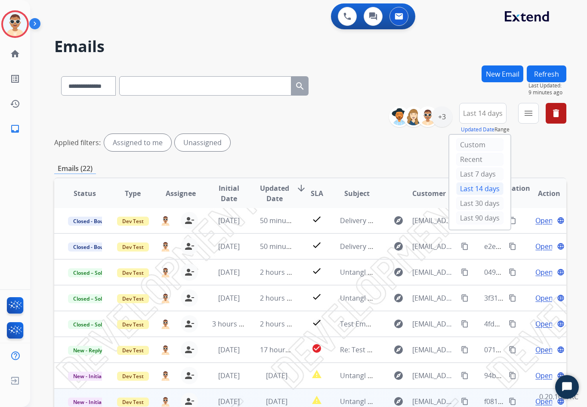
scroll to position [104, 0]
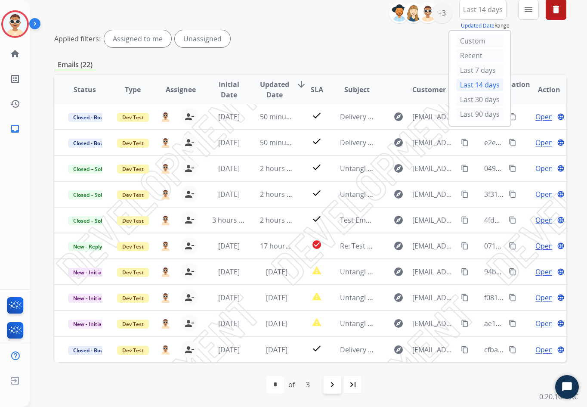
click at [328, 382] on mat-icon "navigate_next" at bounding box center [332, 384] width 10 height 10
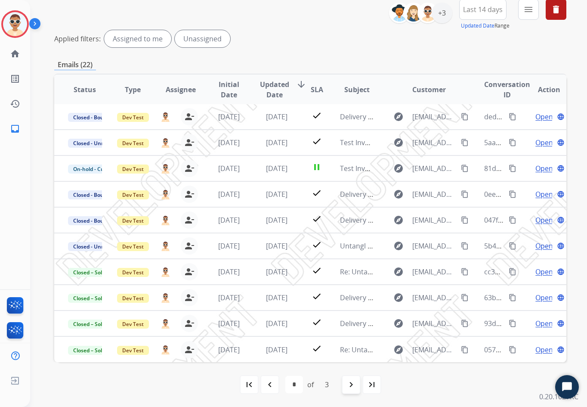
click at [352, 385] on mat-icon "navigate_next" at bounding box center [351, 384] width 10 height 10
select select "*"
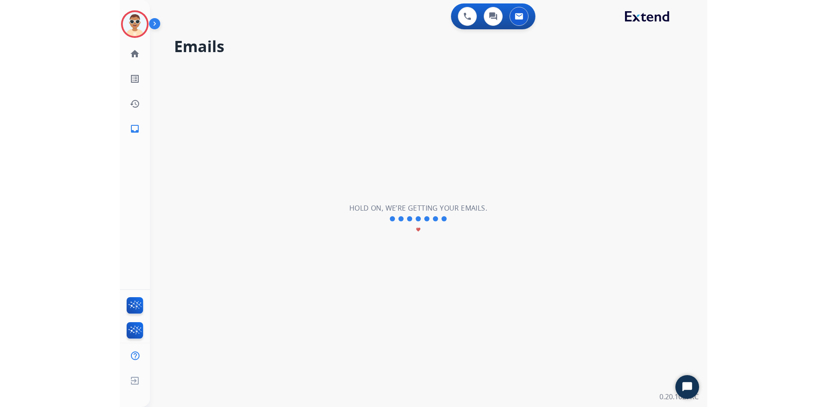
scroll to position [0, 0]
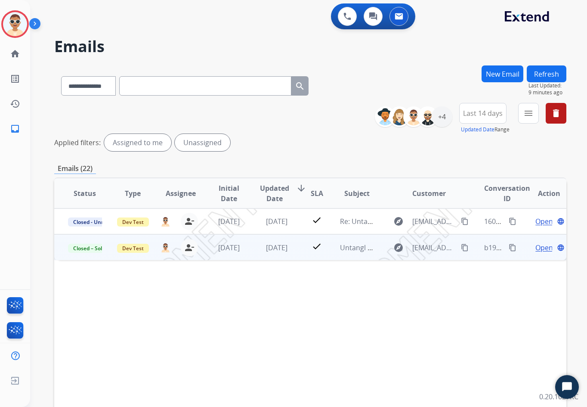
click at [536, 253] on td "Open language" at bounding box center [542, 247] width 48 height 26
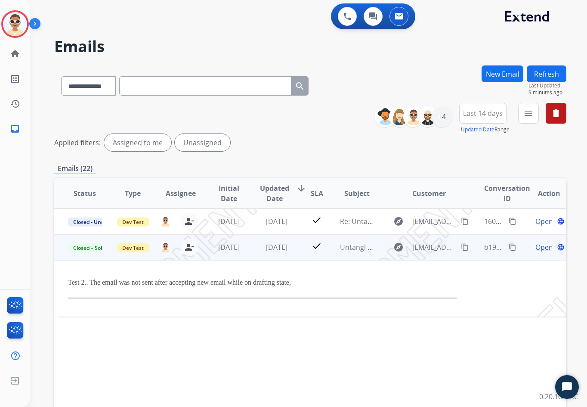
click at [537, 249] on span "Open" at bounding box center [545, 247] width 18 height 10
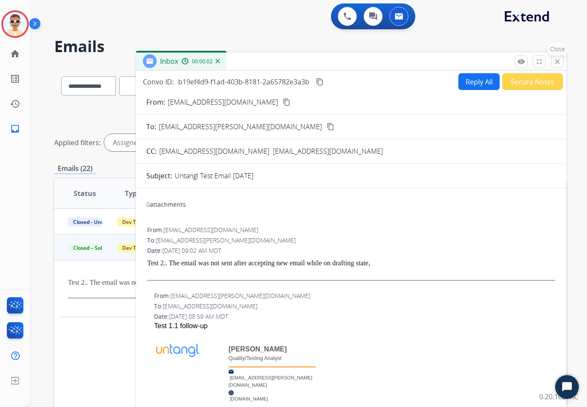
click at [555, 64] on mat-icon "close" at bounding box center [558, 62] width 8 height 8
